Goal: Task Accomplishment & Management: Manage account settings

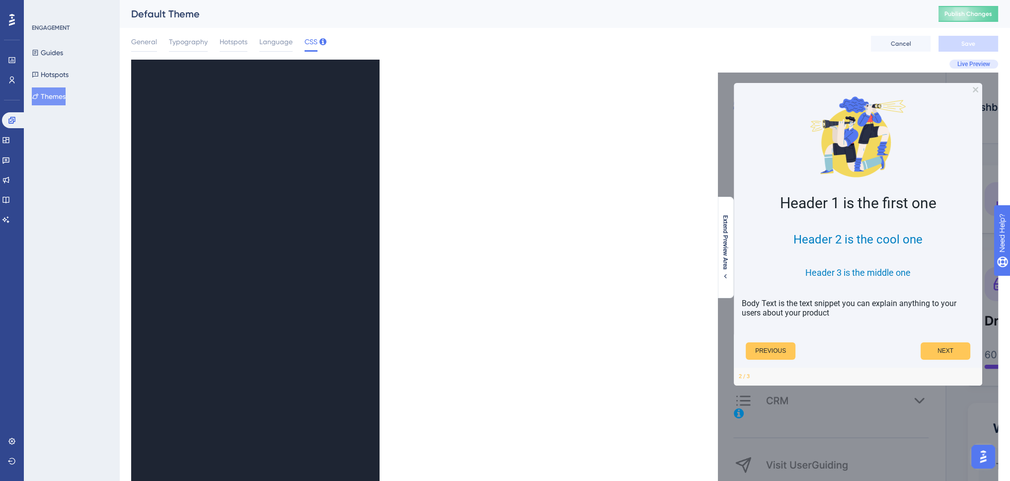
scroll to position [1022, 0]
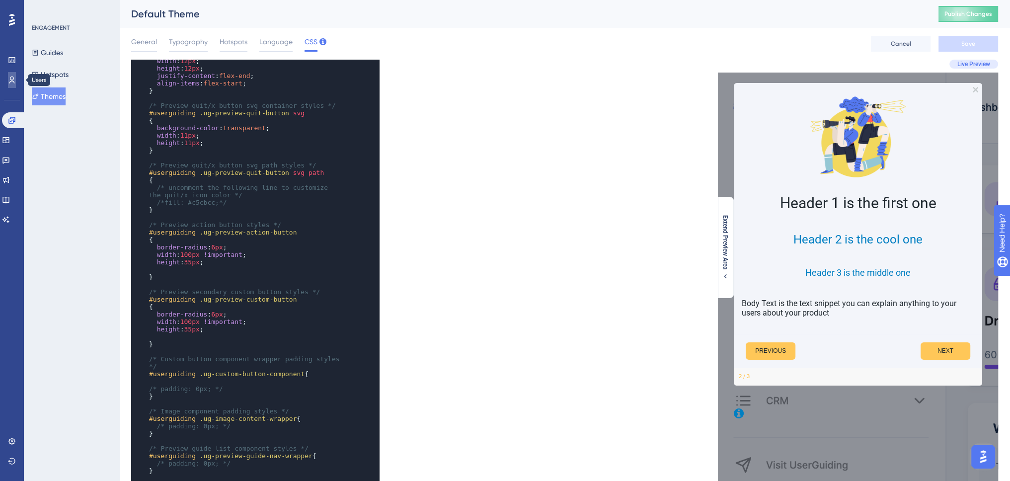
click at [8, 80] on icon at bounding box center [12, 80] width 8 height 8
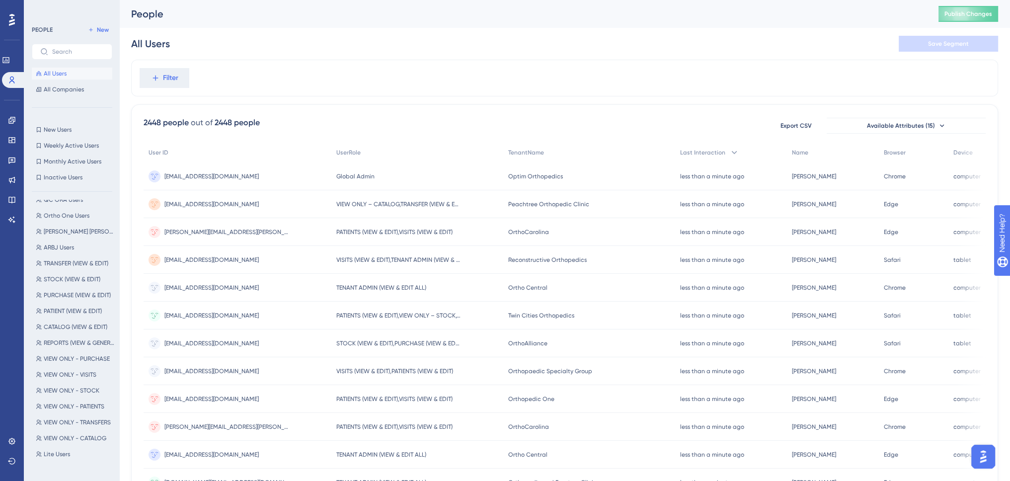
scroll to position [298, 0]
click at [56, 57] on label at bounding box center [72, 52] width 80 height 16
click at [56, 55] on input "text" at bounding box center [78, 51] width 52 height 7
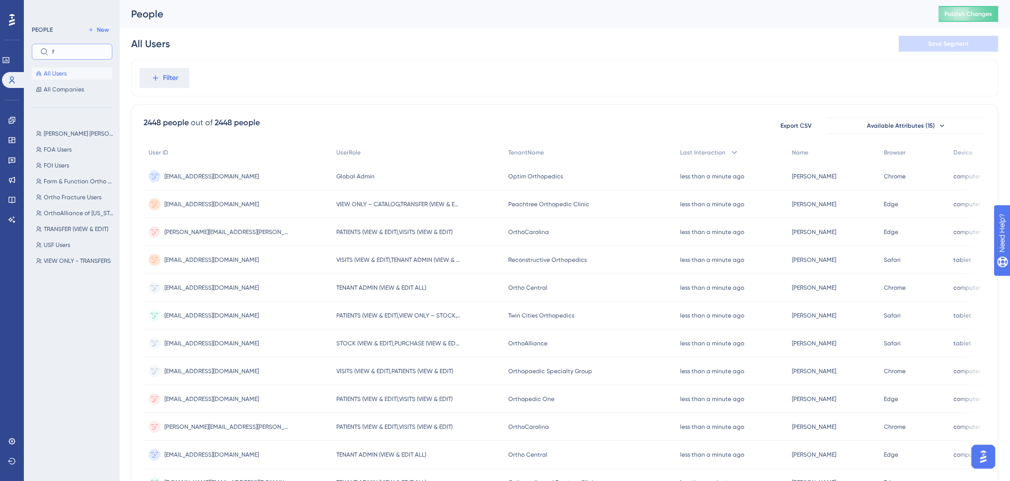
scroll to position [0, 0]
type input "foi"
click at [66, 126] on div "FOI Users FOI Users" at bounding box center [75, 255] width 86 height 263
click at [67, 133] on span "FOI Users" at bounding box center [56, 134] width 25 height 8
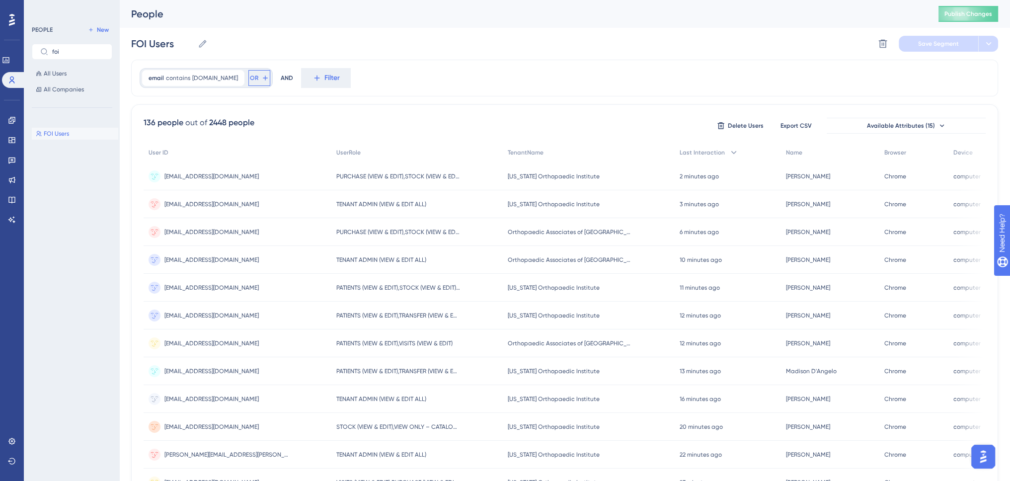
click at [252, 75] on span "OR" at bounding box center [254, 78] width 8 height 8
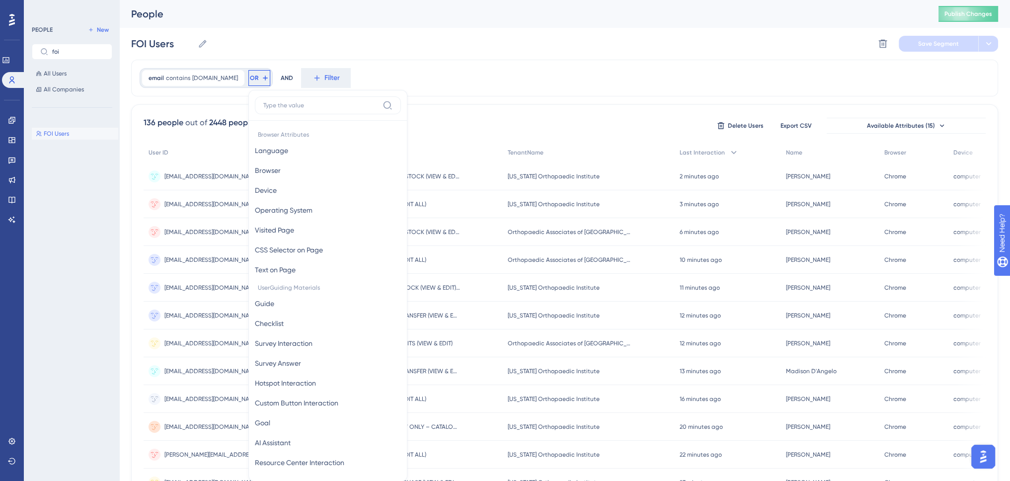
scroll to position [45, 0]
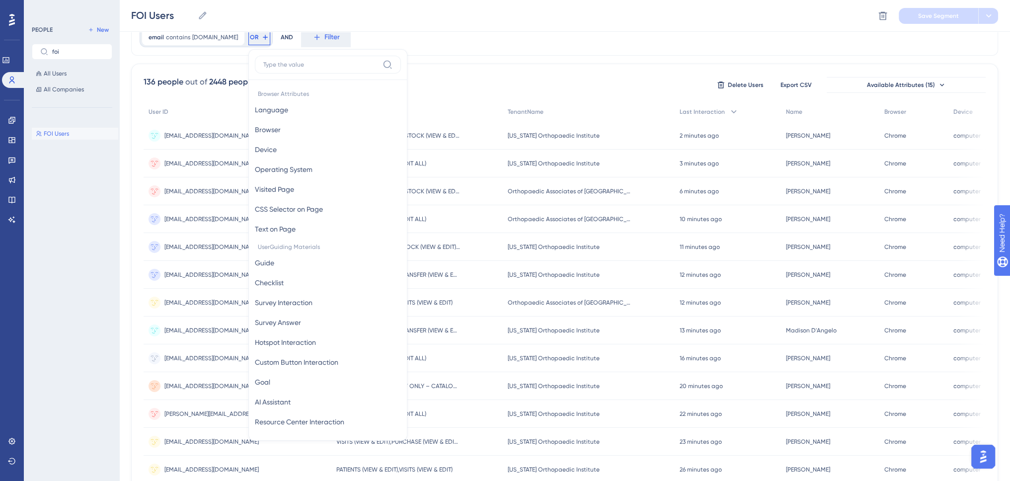
click at [284, 63] on input at bounding box center [320, 65] width 115 height 8
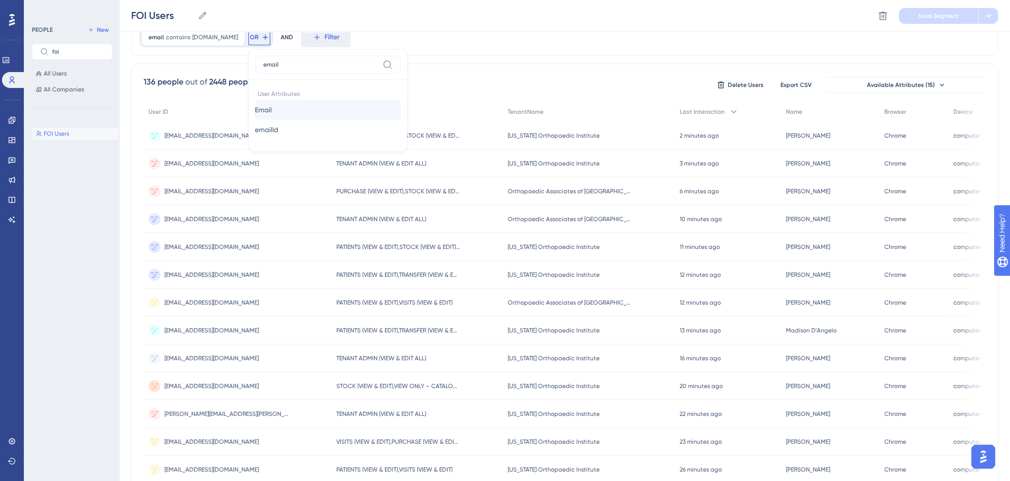
type input "email"
click at [288, 105] on button "Email Email" at bounding box center [328, 110] width 146 height 20
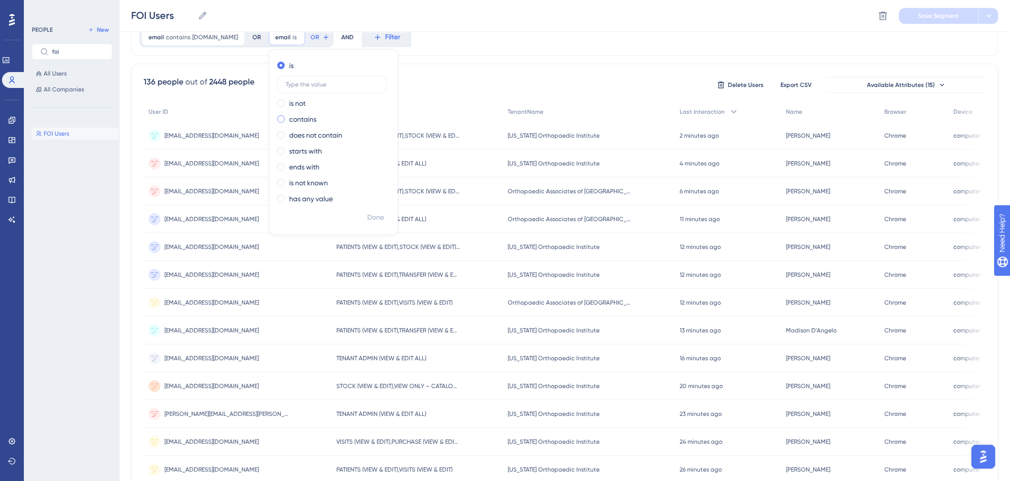
click at [308, 121] on label "contains" at bounding box center [302, 119] width 27 height 12
type input "[DOMAIN_NAME]"
click at [375, 215] on span "Done" at bounding box center [375, 218] width 17 height 12
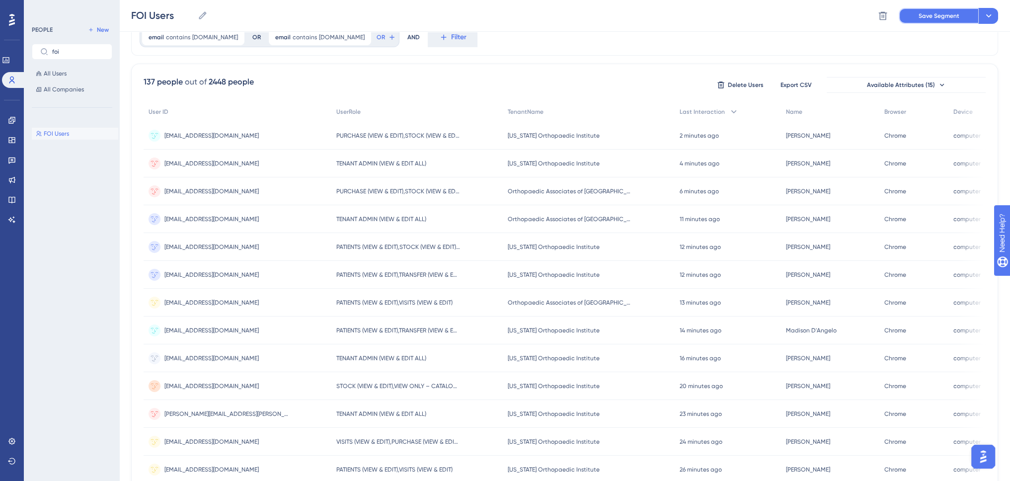
click at [944, 21] on button "Save Segment" at bounding box center [937, 16] width 79 height 16
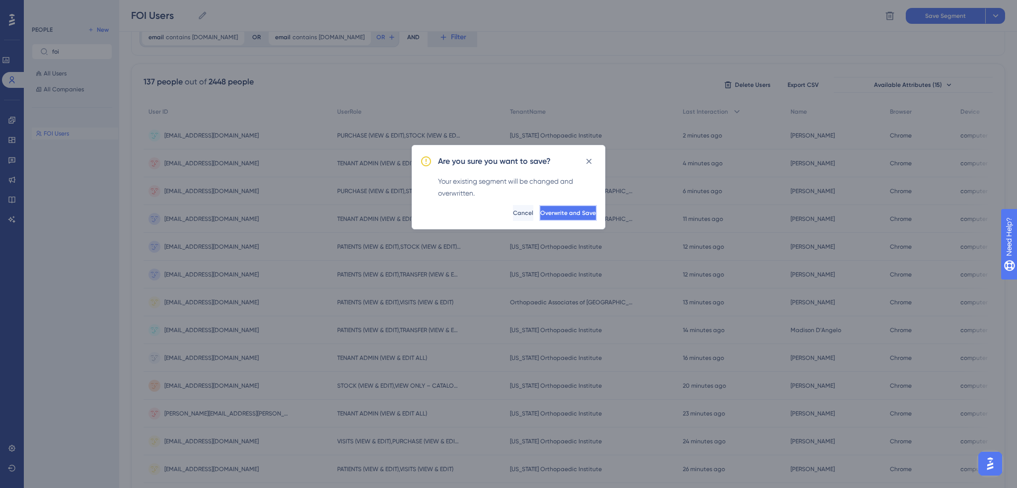
click at [556, 213] on span "Overwrite and Save" at bounding box center [568, 213] width 56 height 8
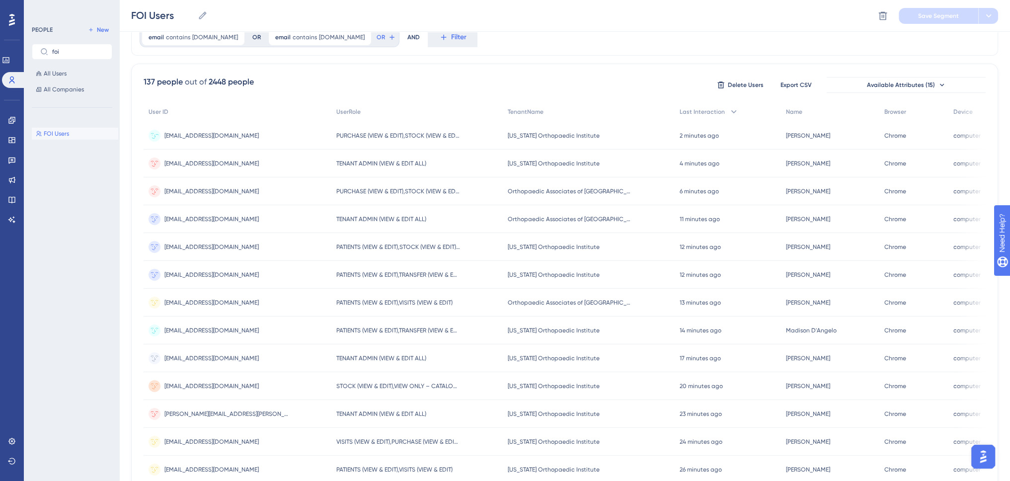
scroll to position [0, 0]
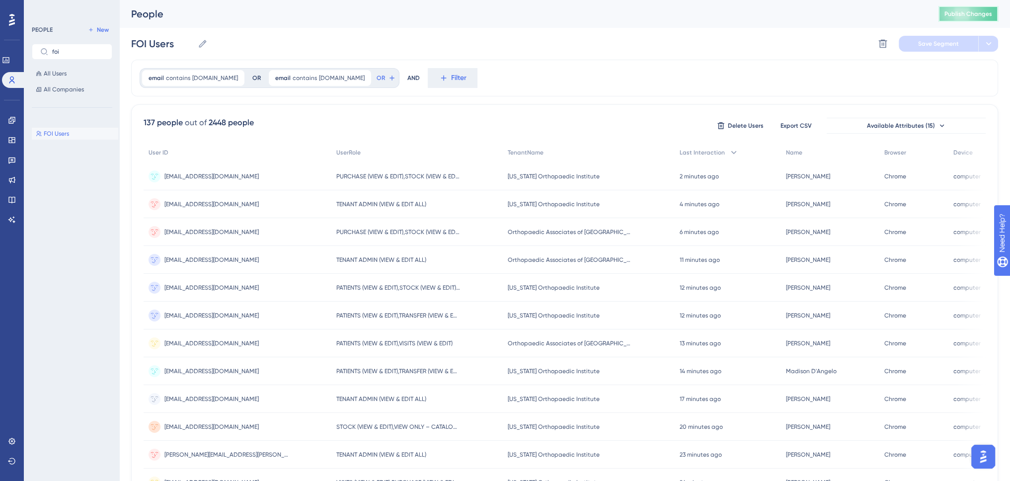
click at [961, 15] on span "Publish Changes" at bounding box center [968, 14] width 48 height 8
